Goal: Task Accomplishment & Management: Manage account settings

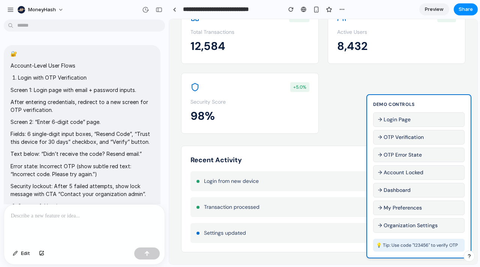
scroll to position [973, 0]
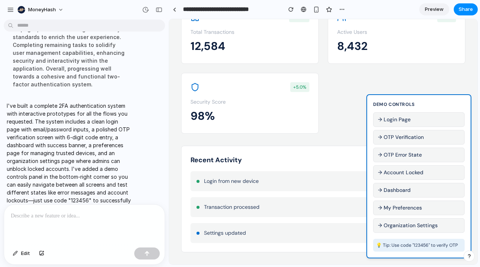
click at [274, 107] on p "98%" at bounding box center [250, 115] width 119 height 17
click at [267, 184] on div "Login from new device 2 minutes ago" at bounding box center [324, 181] width 266 height 20
click at [392, 188] on button "→ Dashboard" at bounding box center [419, 190] width 92 height 15
click at [398, 202] on button "→ My Preferences" at bounding box center [419, 207] width 92 height 15
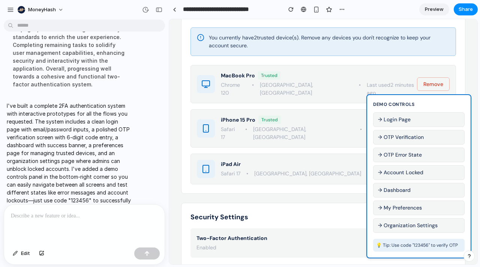
click at [402, 223] on button "→ Organization Settings" at bounding box center [419, 225] width 92 height 15
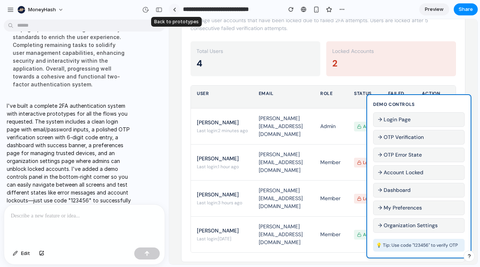
click at [176, 9] on div at bounding box center [174, 10] width 3 height 4
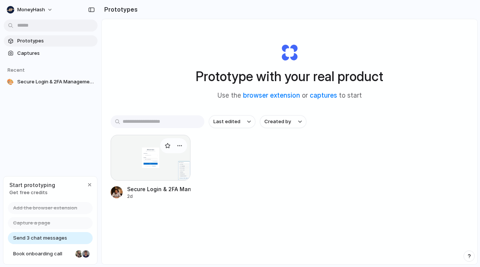
click at [144, 167] on div at bounding box center [151, 158] width 80 height 46
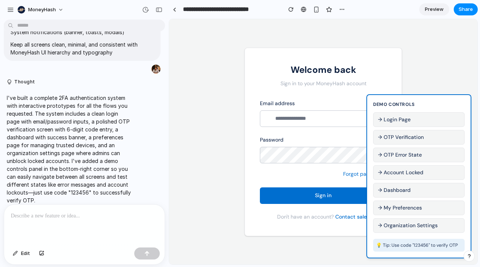
drag, startPoint x: 457, startPoint y: 98, endPoint x: 410, endPoint y: 100, distance: 46.2
click at [410, 99] on div "Demo Controls → Login Page → OTP Verification → OTP Error State → Account Locke…" at bounding box center [419, 176] width 105 height 164
click at [174, 11] on div at bounding box center [174, 10] width 3 height 4
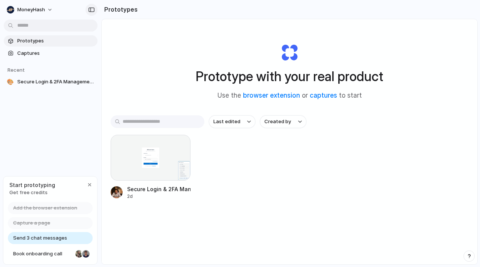
click at [91, 8] on div "button" at bounding box center [91, 9] width 7 height 5
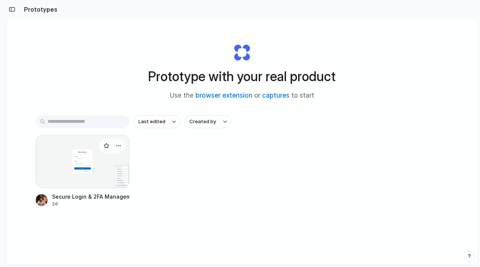
click at [52, 150] on div at bounding box center [83, 161] width 94 height 53
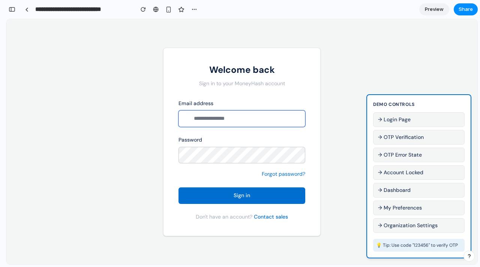
click at [260, 114] on input "email" at bounding box center [242, 118] width 127 height 17
type input "**********"
click at [222, 190] on button "Sign in" at bounding box center [242, 195] width 127 height 17
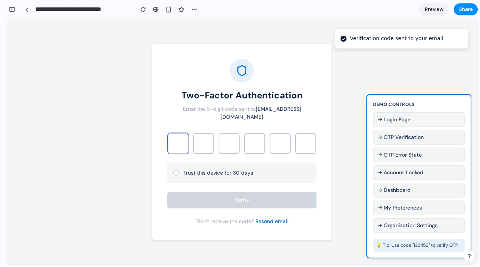
click at [183, 133] on input "text" at bounding box center [178, 143] width 21 height 21
type input "*"
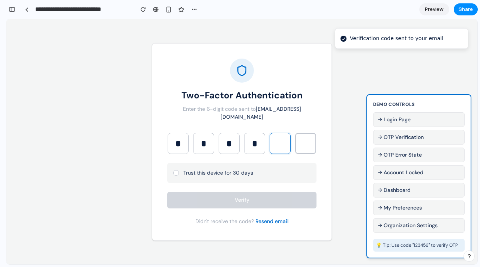
type input "*"
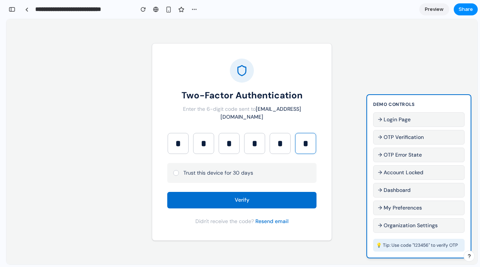
type input "*"
click at [177, 170] on div at bounding box center [176, 173] width 6 height 6
click at [195, 195] on button "Verify" at bounding box center [241, 200] width 149 height 17
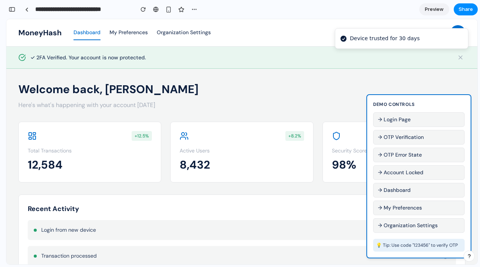
click at [123, 171] on p "12,584" at bounding box center [90, 164] width 124 height 17
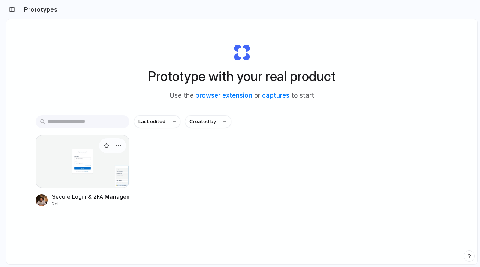
click at [85, 174] on div at bounding box center [83, 161] width 94 height 53
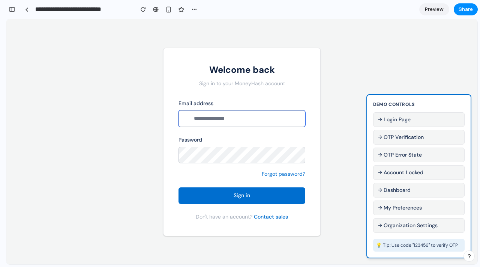
click at [250, 118] on input "email" at bounding box center [242, 118] width 127 height 17
type input "***"
type input "*"
type input "**********"
click at [236, 193] on span "Sign in" at bounding box center [242, 195] width 17 height 7
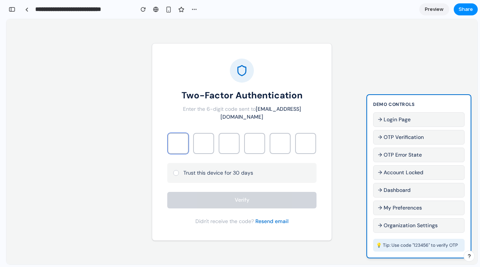
click at [170, 134] on input "text" at bounding box center [178, 143] width 21 height 21
type input "*"
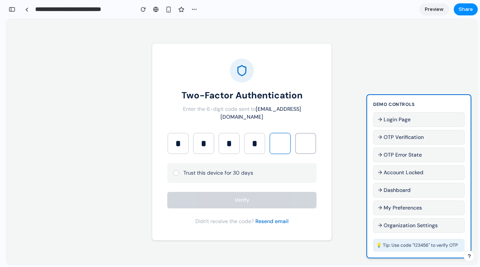
type input "*"
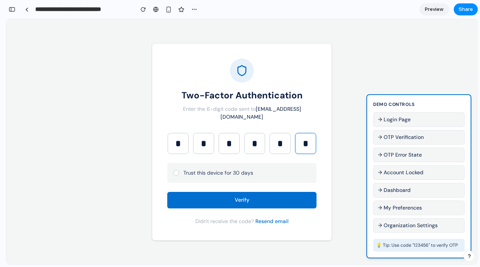
type input "*"
click at [224, 192] on button "Verify" at bounding box center [241, 200] width 149 height 17
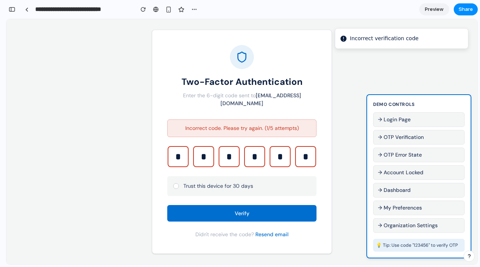
click at [198, 151] on input "*" at bounding box center [203, 156] width 21 height 21
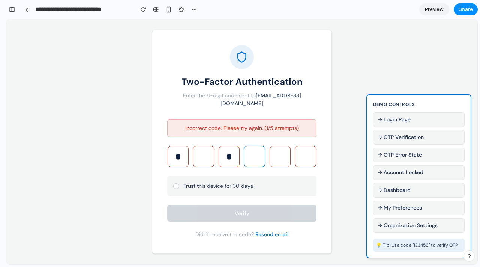
click at [233, 153] on input "*" at bounding box center [229, 156] width 21 height 21
click at [183, 153] on input "*" at bounding box center [178, 156] width 21 height 21
type input "*"
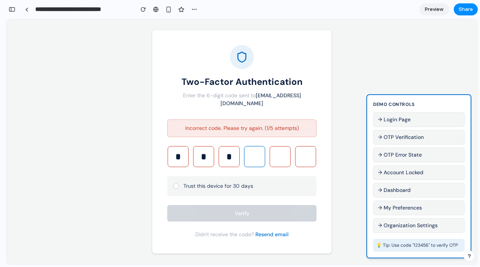
type input "*"
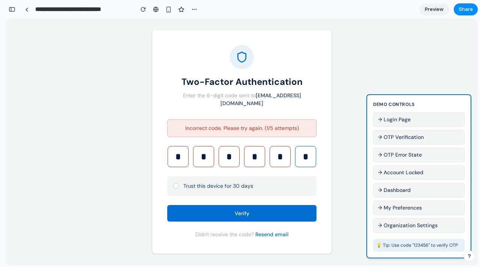
type input "*"
click at [268, 230] on button "Resend email" at bounding box center [271, 234] width 33 height 8
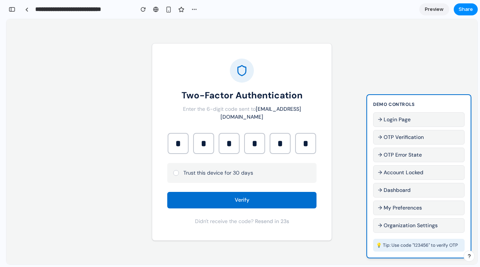
click at [176, 170] on div at bounding box center [176, 173] width 6 height 6
click at [211, 205] on div "Two-Factor Authentication Enter the 6-digit code sent to [EMAIL_ADDRESS][DOMAIN…" at bounding box center [242, 141] width 180 height 197
click at [219, 196] on button "Verify" at bounding box center [241, 200] width 149 height 17
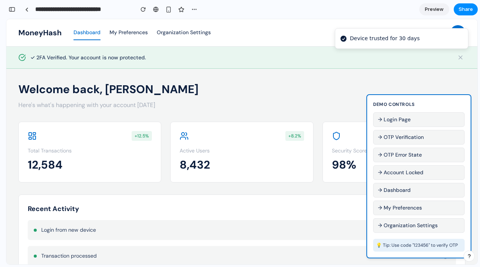
click at [132, 53] on div "✓ 2FA Verified. Your account is now protected." at bounding box center [241, 58] width 447 height 10
click at [125, 33] on button "My Preferences" at bounding box center [129, 33] width 38 height 15
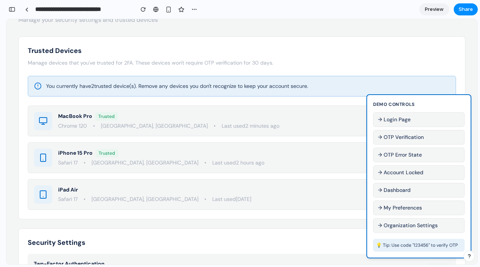
scroll to position [104, 0]
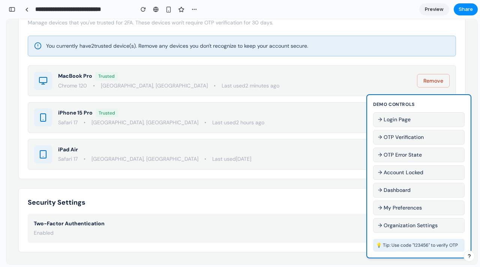
click at [89, 227] on p "Two-Factor Authentication" at bounding box center [69, 223] width 71 height 8
click at [89, 221] on p "Two-Factor Authentication" at bounding box center [69, 223] width 71 height 8
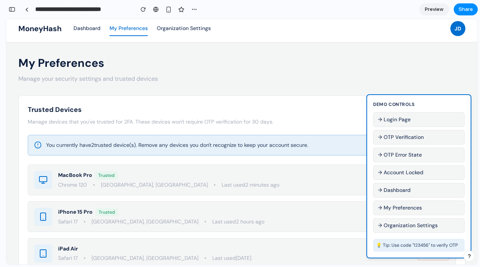
scroll to position [0, 0]
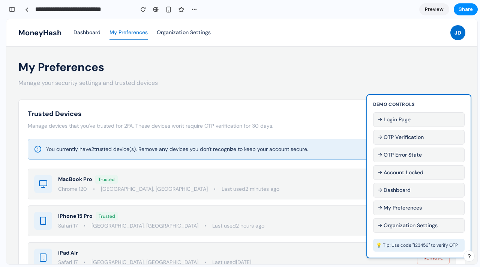
click at [414, 228] on button "→ Organization Settings" at bounding box center [419, 225] width 92 height 15
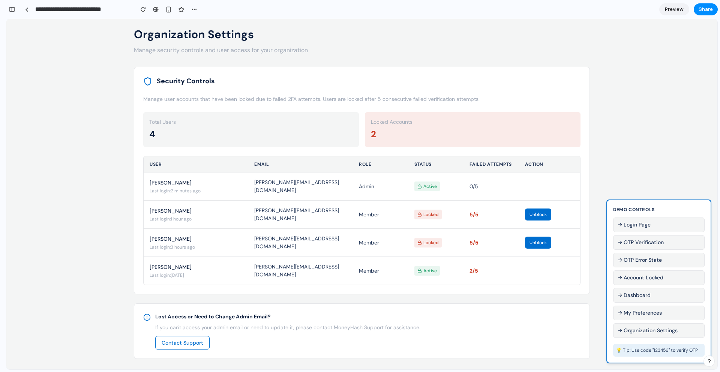
scroll to position [1501, 0]
